Goal: Task Accomplishment & Management: Use online tool/utility

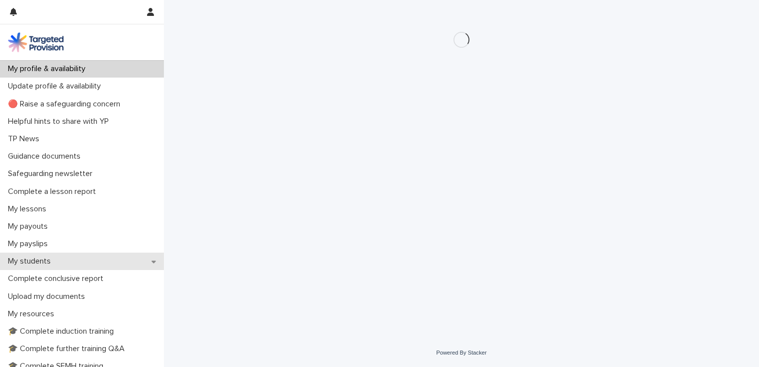
click at [70, 259] on div "My students" at bounding box center [82, 260] width 164 height 17
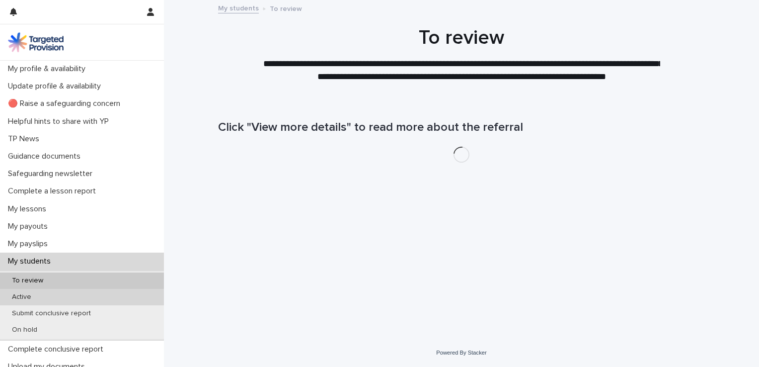
click at [60, 293] on div "Active" at bounding box center [82, 297] width 164 height 16
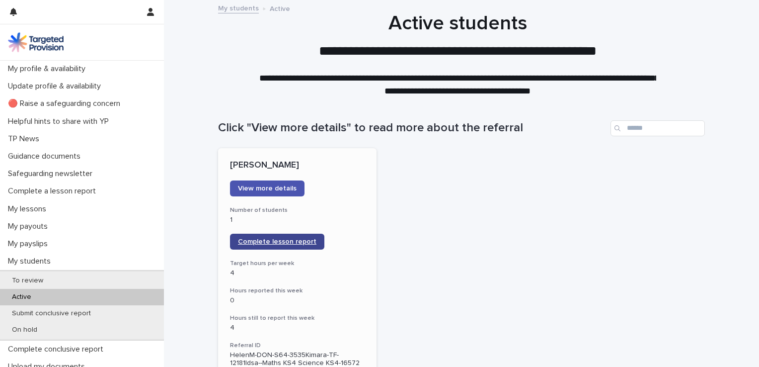
click at [245, 246] on link "Complete lesson report" at bounding box center [277, 242] width 94 height 16
click at [272, 242] on span "Complete lesson report" at bounding box center [277, 241] width 79 height 7
